Goal: Task Accomplishment & Management: Manage account settings

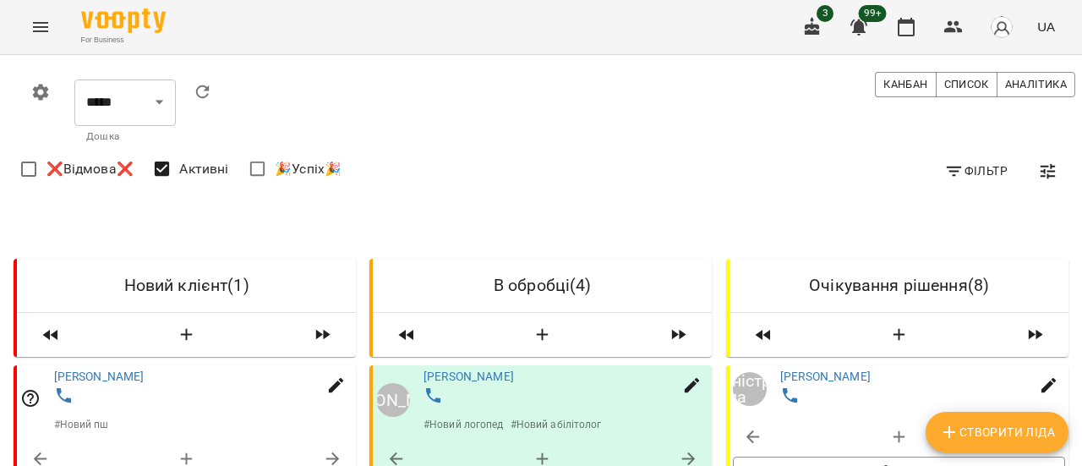
scroll to position [254, 0]
click at [107, 381] on div at bounding box center [207, 396] width 313 height 31
click at [103, 370] on link "[PERSON_NAME]" at bounding box center [99, 377] width 90 height 14
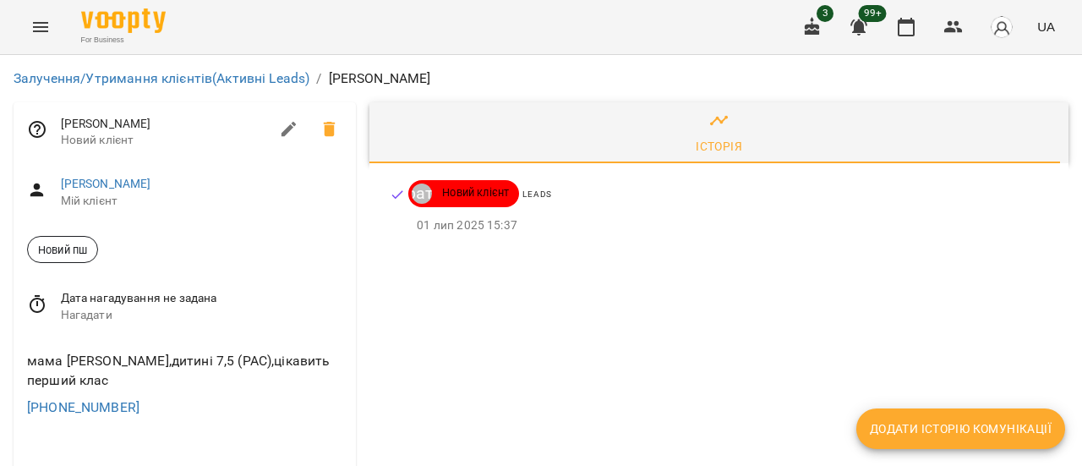
click at [30, 22] on button "Menu" at bounding box center [40, 27] width 41 height 41
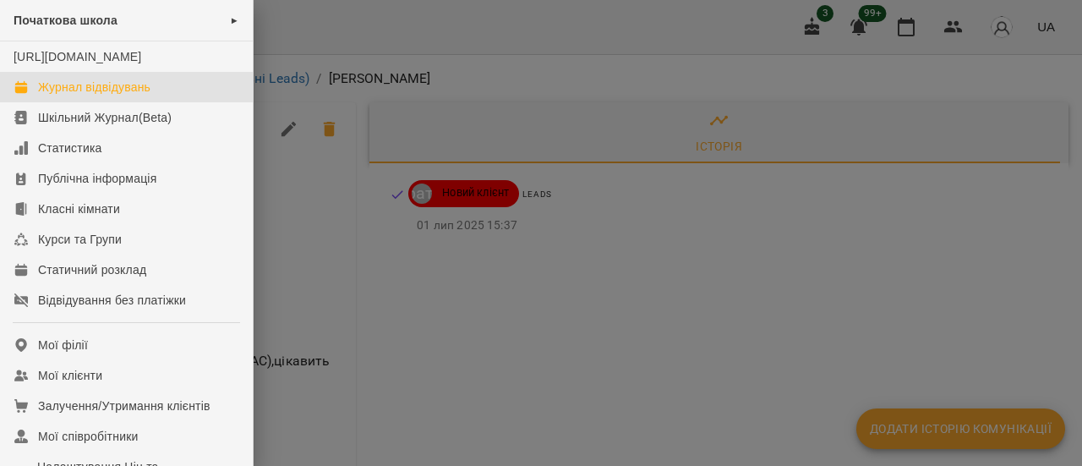
click at [81, 96] on div "Журнал відвідувань" at bounding box center [94, 87] width 112 height 17
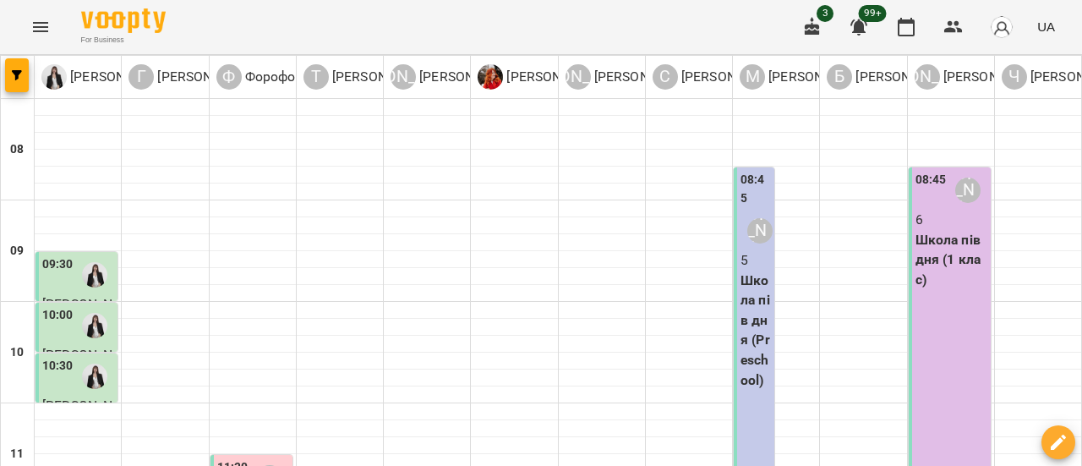
scroll to position [761, 0]
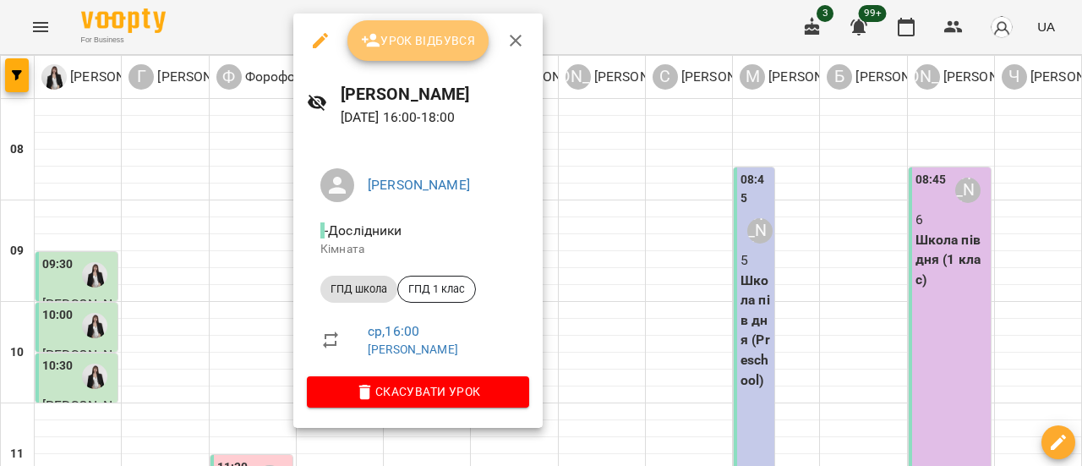
click at [408, 44] on span "Урок відбувся" at bounding box center [418, 40] width 115 height 20
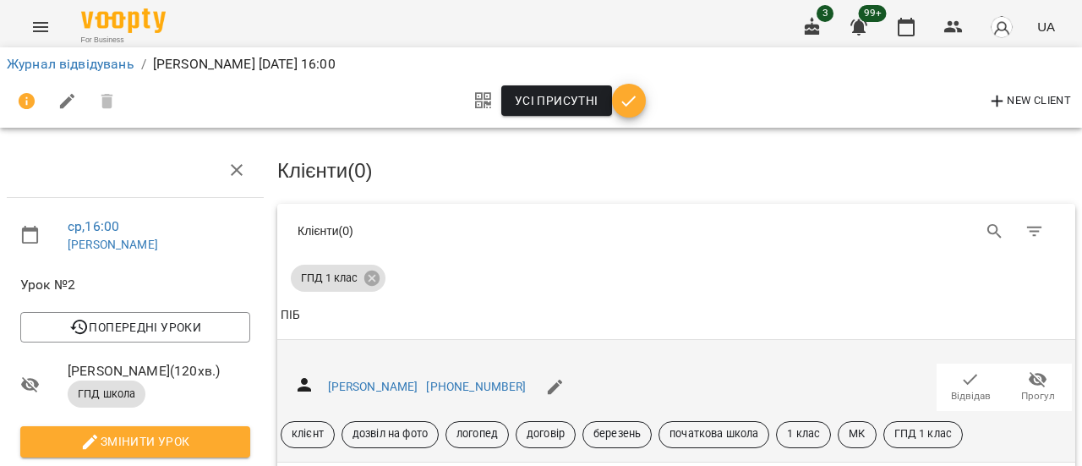
scroll to position [169, 0]
click at [962, 389] on span "Відвідав" at bounding box center [971, 396] width 40 height 14
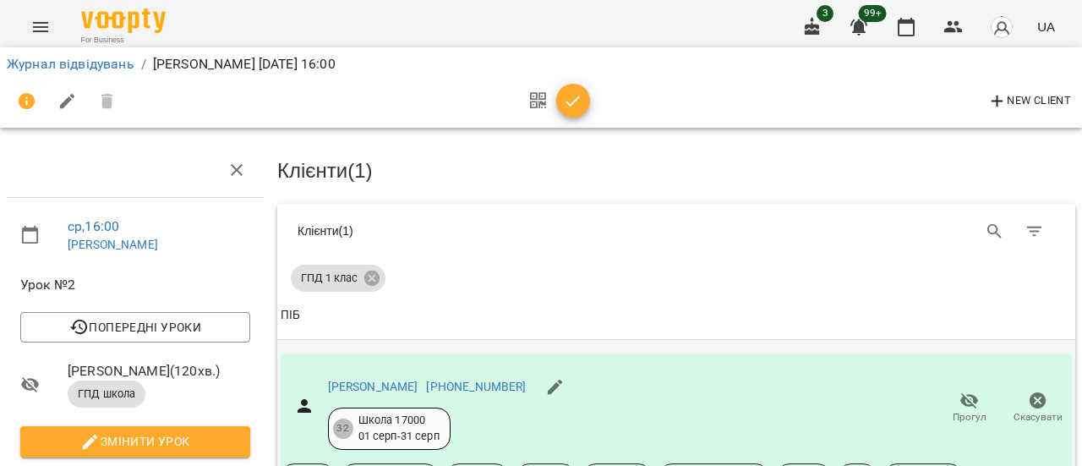
scroll to position [338, 0]
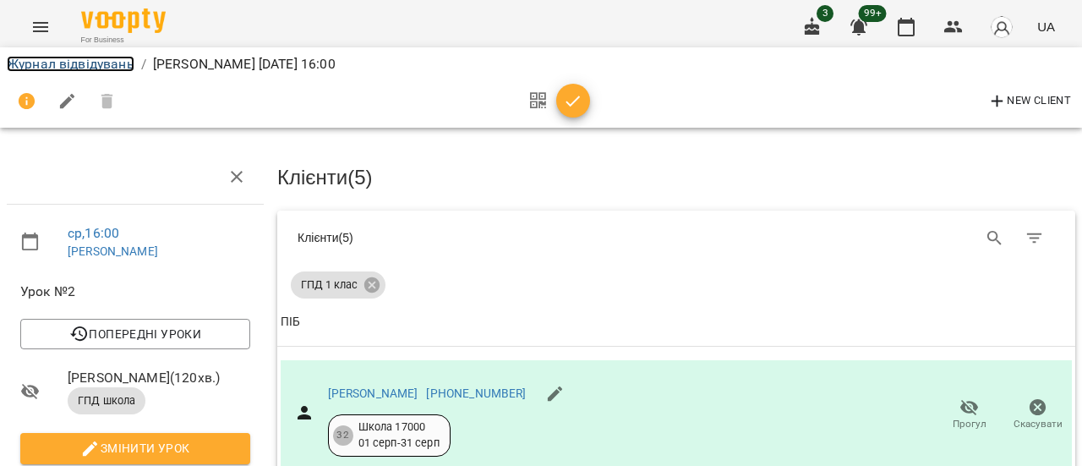
click at [108, 63] on link "Журнал відвідувань" at bounding box center [71, 64] width 128 height 16
